Goal: Information Seeking & Learning: Find specific fact

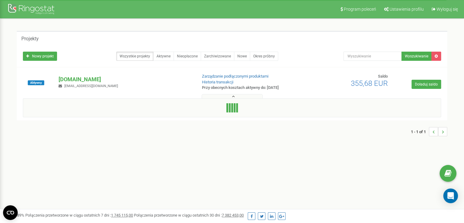
click at [234, 96] on icon at bounding box center [233, 96] width 3 height 4
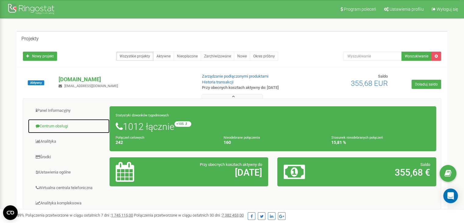
click at [64, 123] on link "Centrum obsługi" at bounding box center [69, 126] width 82 height 15
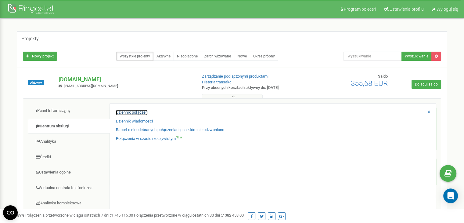
click at [135, 110] on link "Dziennik połączeń" at bounding box center [132, 113] width 32 height 6
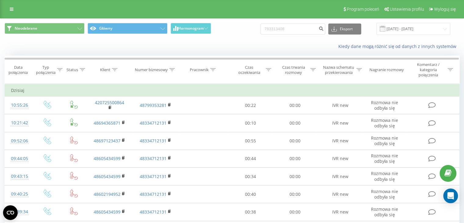
type input "783313408"
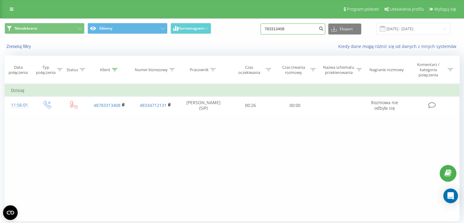
click at [311, 30] on input "783313408" at bounding box center [293, 29] width 65 height 11
